Goal: Entertainment & Leisure: Consume media (video, audio)

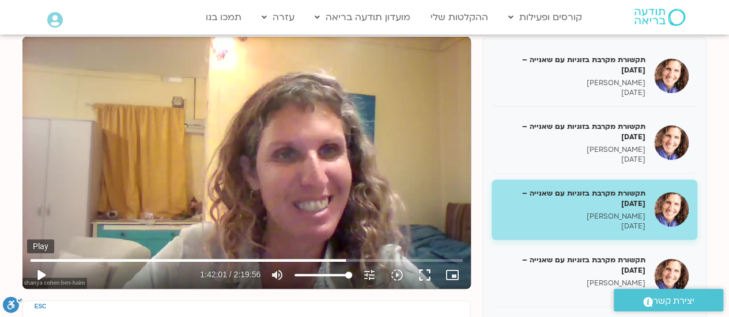
click at [44, 274] on button "play_arrow" at bounding box center [41, 276] width 28 height 28
click at [429, 269] on button "fullscreen" at bounding box center [425, 276] width 28 height 28
click at [422, 270] on button "fullscreen" at bounding box center [425, 276] width 28 height 28
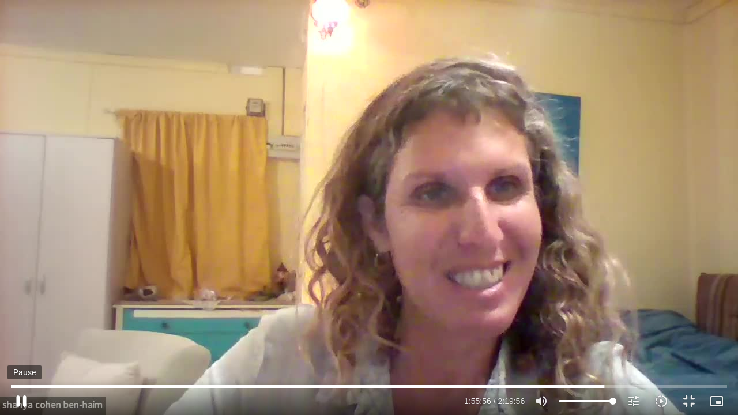
click at [20, 317] on button "pause" at bounding box center [21, 401] width 28 height 28
click at [22, 317] on button "play_arrow" at bounding box center [21, 401] width 28 height 28
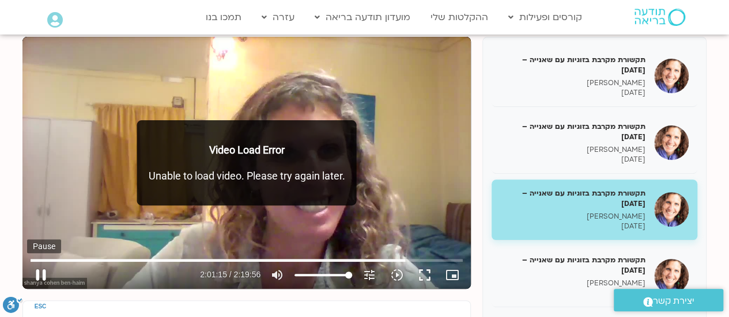
click at [41, 274] on button "pause" at bounding box center [41, 276] width 28 height 28
click at [41, 274] on button "play_arrow" at bounding box center [41, 276] width 28 height 28
click at [417, 261] on input "Seek" at bounding box center [247, 260] width 432 height 7
click at [410, 261] on input "Seek" at bounding box center [247, 260] width 432 height 7
click at [401, 262] on input "Seek" at bounding box center [247, 260] width 432 height 7
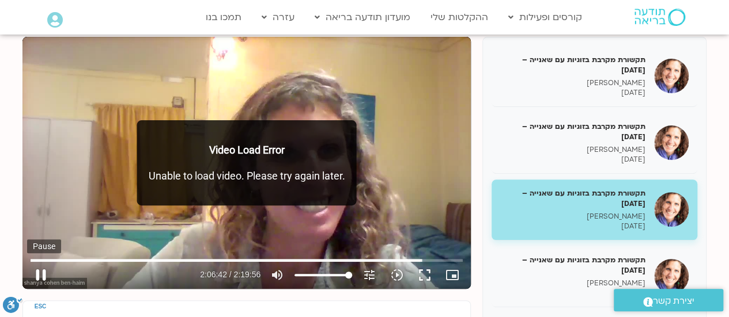
click at [43, 271] on button "pause" at bounding box center [41, 276] width 28 height 28
click at [39, 276] on button "play_arrow" at bounding box center [41, 276] width 28 height 28
click at [39, 274] on button "pause" at bounding box center [41, 276] width 28 height 28
click at [39, 277] on button "play_arrow" at bounding box center [41, 276] width 28 height 28
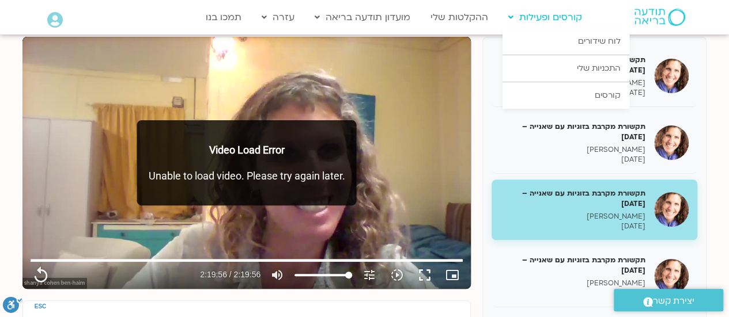
type input "8396.36"
